Goal: Information Seeking & Learning: Learn about a topic

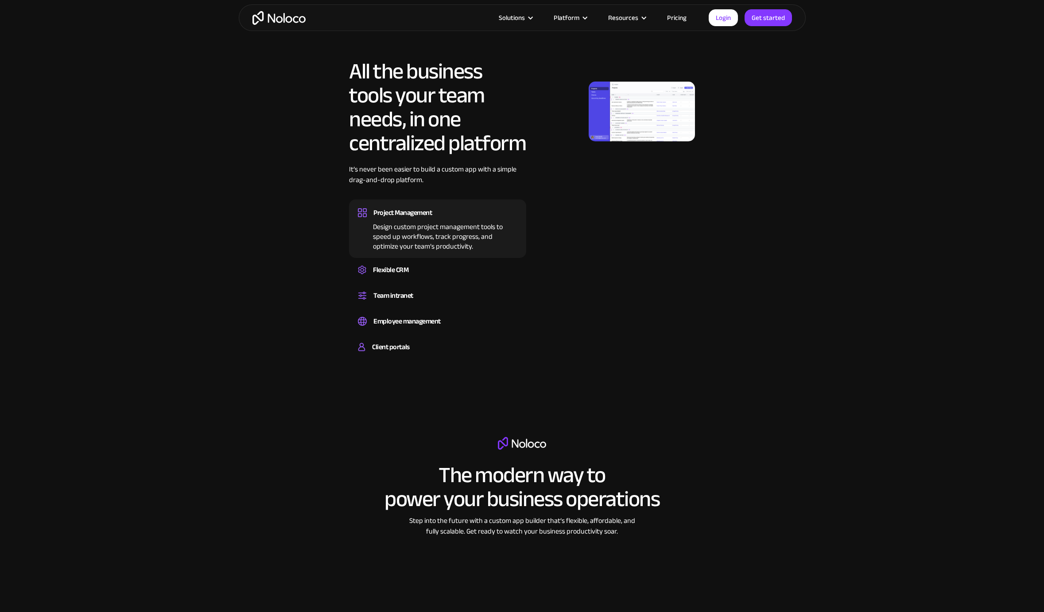
scroll to position [736, 0]
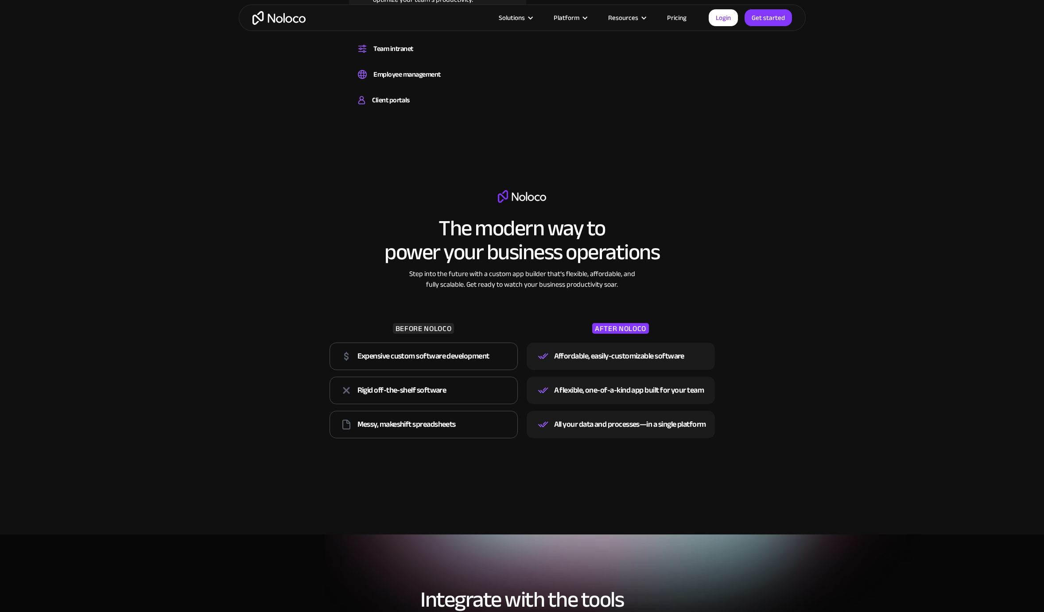
click at [672, 23] on link "Pricing" at bounding box center [677, 18] width 42 height 12
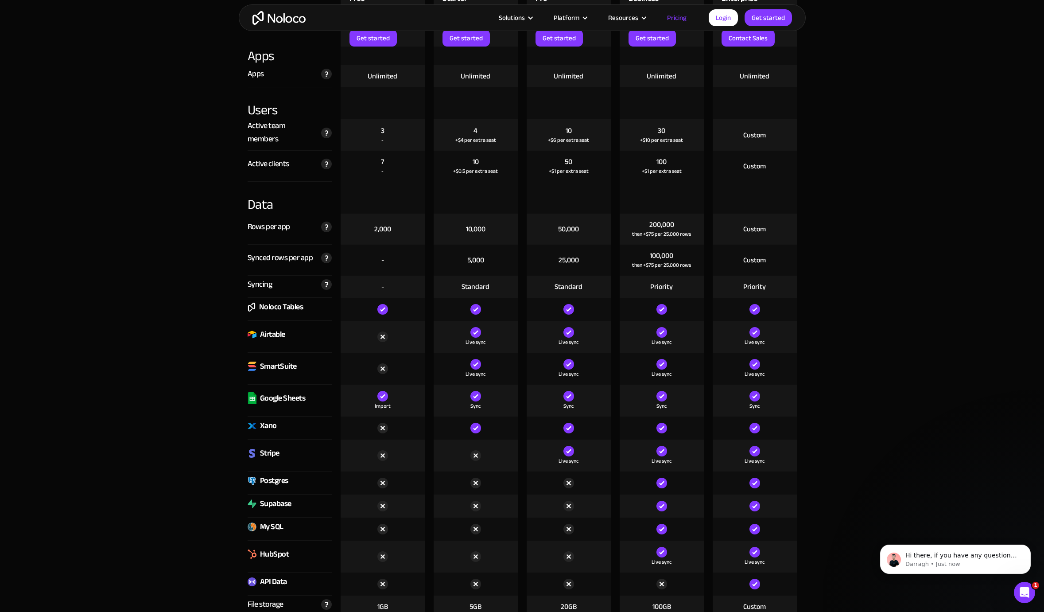
scroll to position [918, 0]
